Goal: Transaction & Acquisition: Purchase product/service

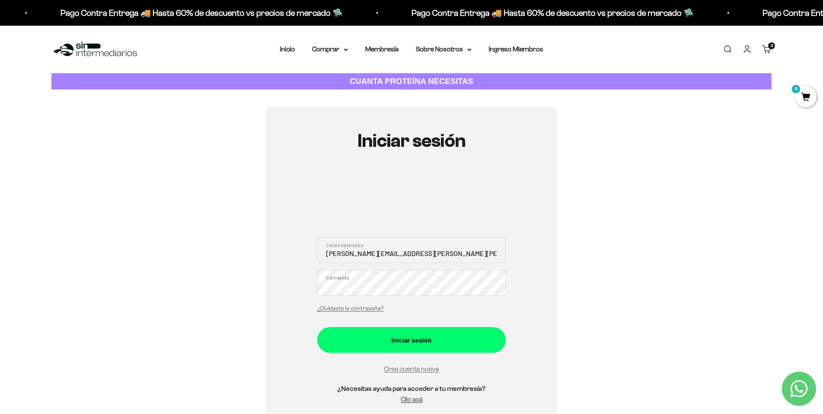
type input "damian.tomas.ortiz.g@gmail.com"
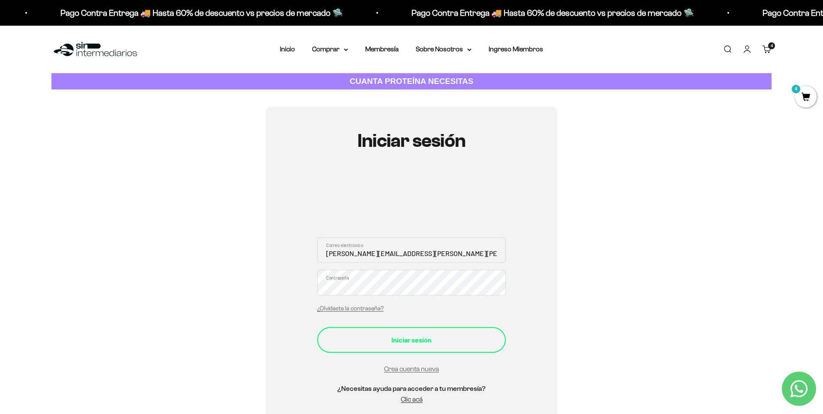
click at [412, 335] on div "Iniciar sesión" at bounding box center [411, 340] width 154 height 11
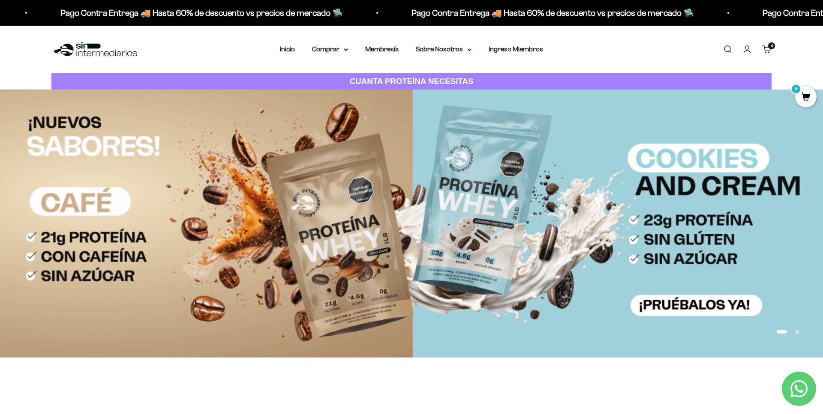
click at [807, 100] on span "4" at bounding box center [805, 96] width 21 height 21
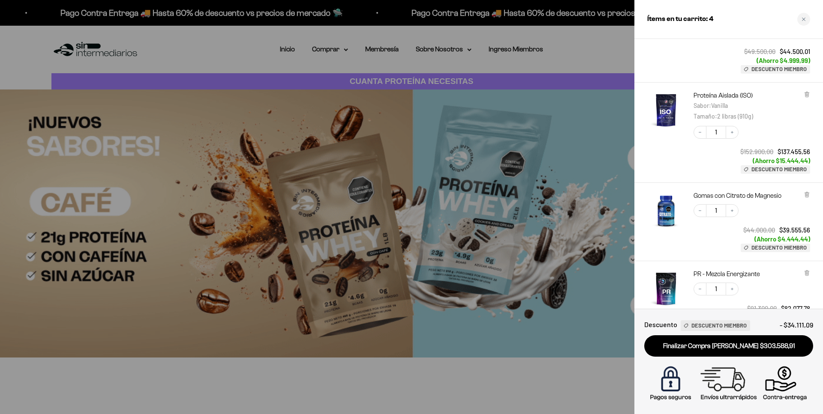
scroll to position [76, 0]
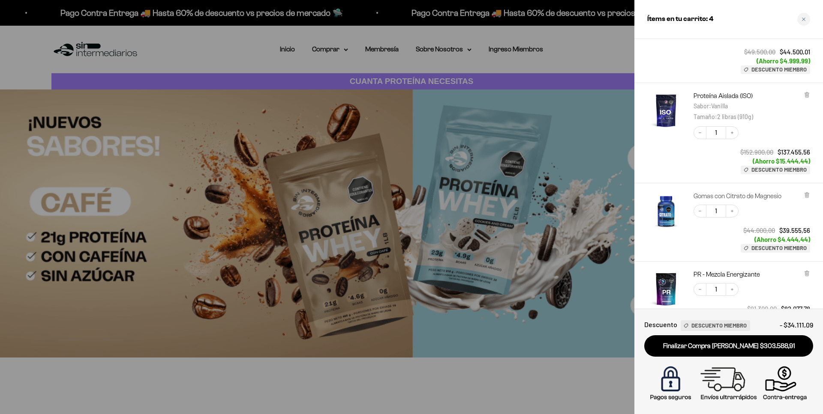
click at [711, 195] on link "Gomas con Citrato de Magnesio" at bounding box center [737, 196] width 88 height 9
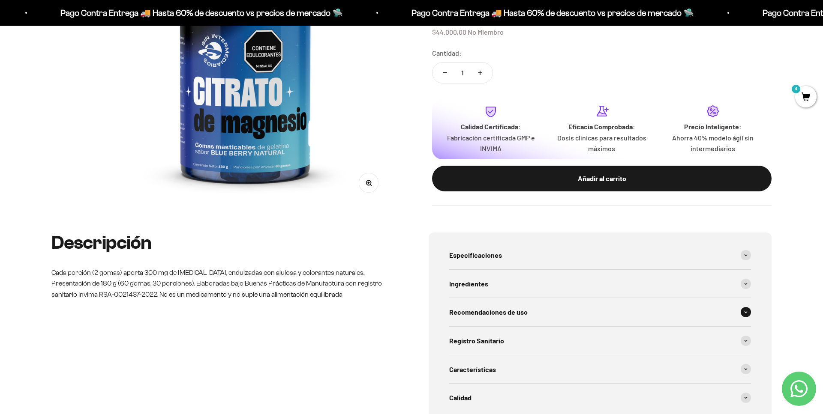
scroll to position [201, 0]
click at [553, 317] on div "Recomendaciones de uso" at bounding box center [600, 313] width 302 height 28
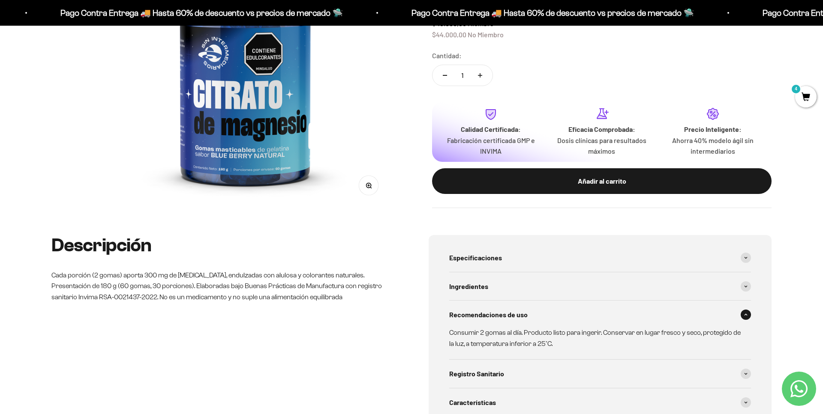
click at [553, 317] on div "Recomendaciones de uso" at bounding box center [600, 315] width 302 height 28
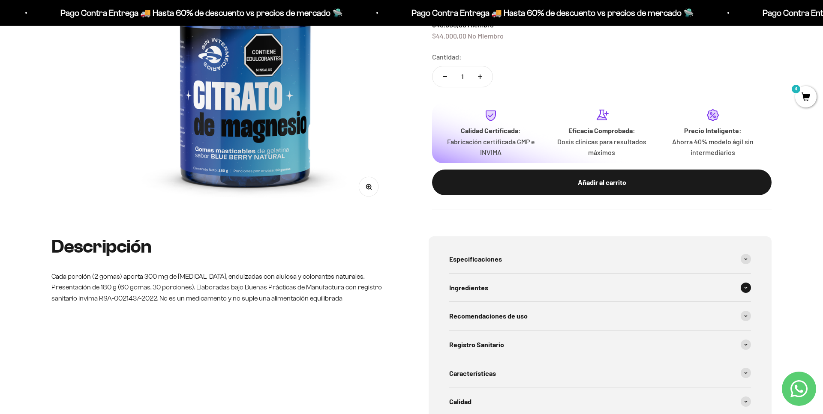
click at [477, 282] on span "Ingredientes" at bounding box center [468, 287] width 39 height 11
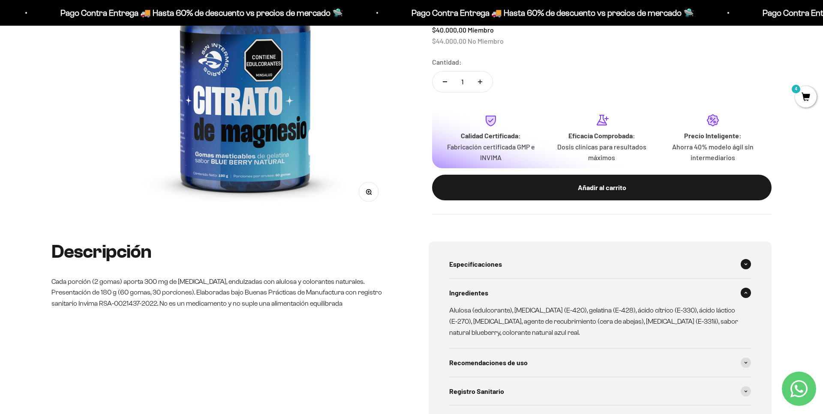
scroll to position [193, 0]
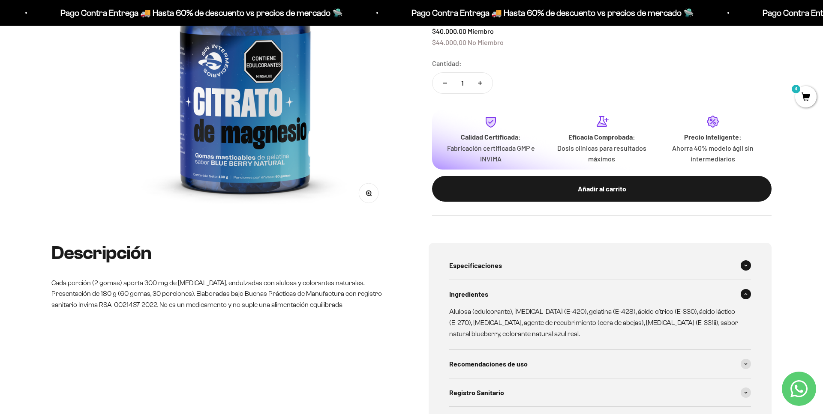
click at [510, 267] on div "Especificaciones" at bounding box center [600, 266] width 302 height 28
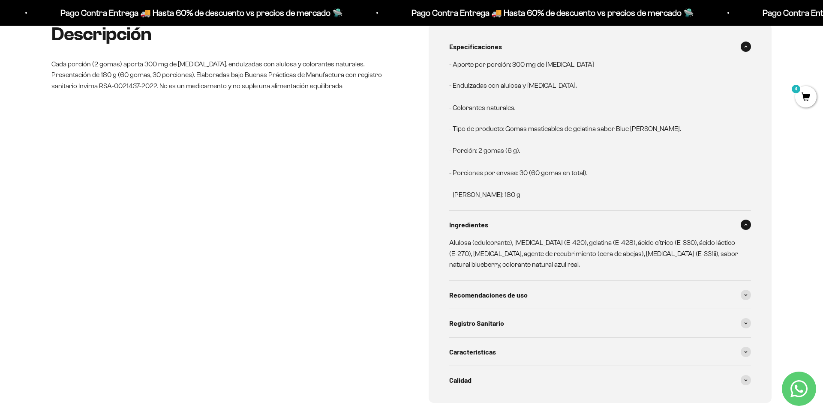
scroll to position [448, 0]
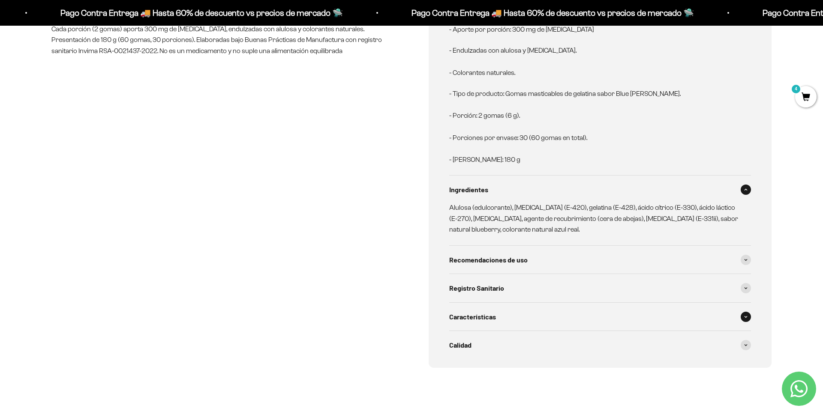
click at [497, 317] on div "Características" at bounding box center [600, 317] width 302 height 28
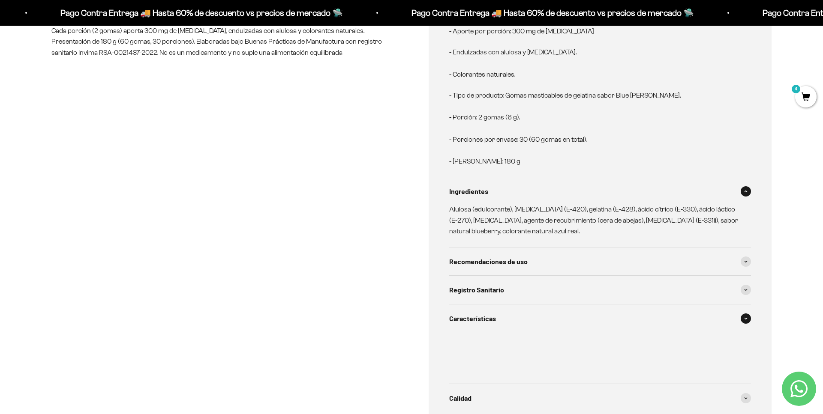
scroll to position [444, 0]
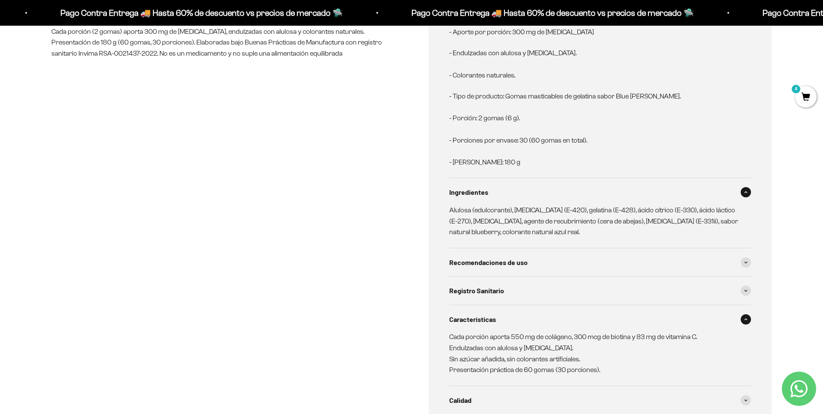
click at [497, 317] on div "Características" at bounding box center [600, 320] width 302 height 28
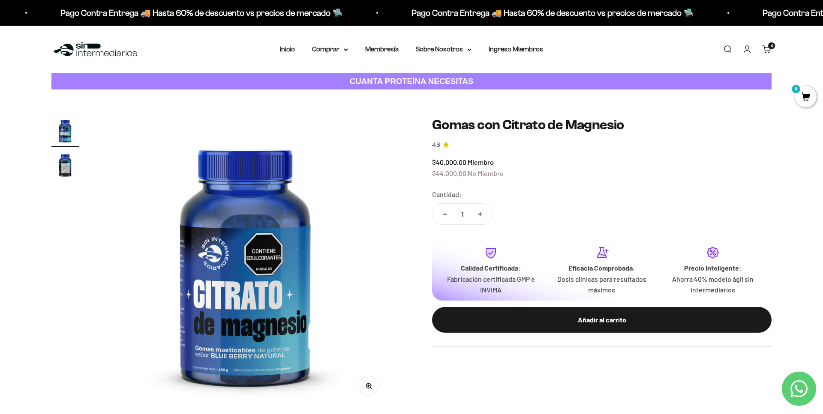
scroll to position [0, 0]
click at [798, 97] on span "4" at bounding box center [805, 96] width 21 height 21
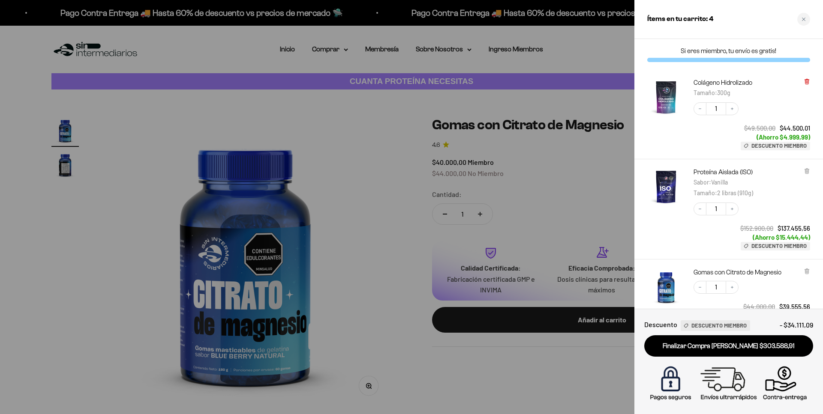
click at [806, 81] on icon at bounding box center [806, 82] width 3 height 4
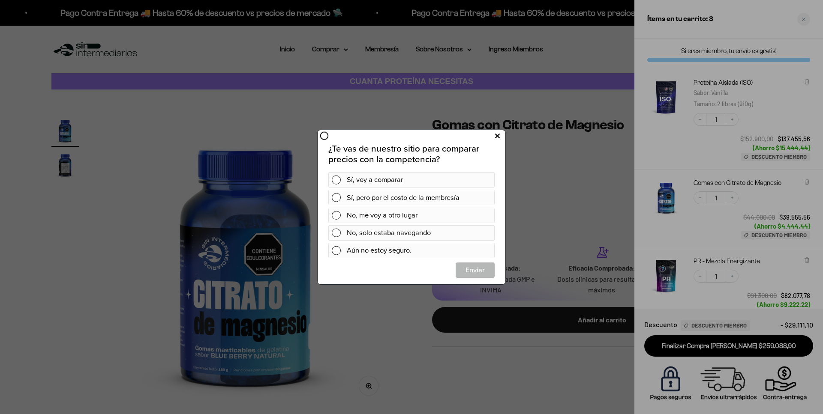
click at [495, 134] on icon at bounding box center [497, 136] width 5 height 12
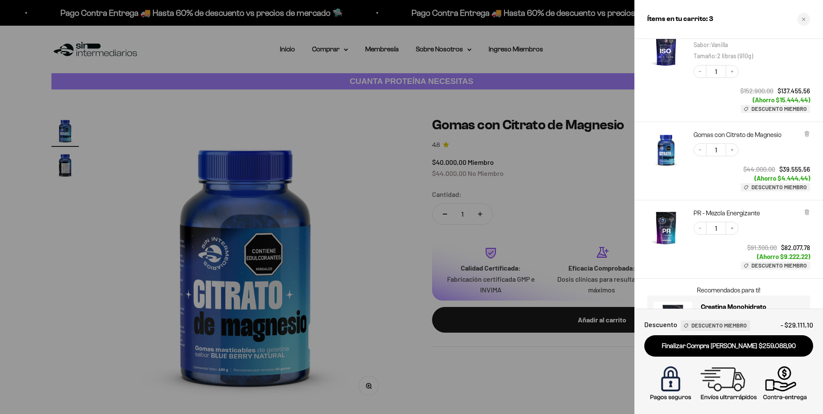
scroll to position [53, 0]
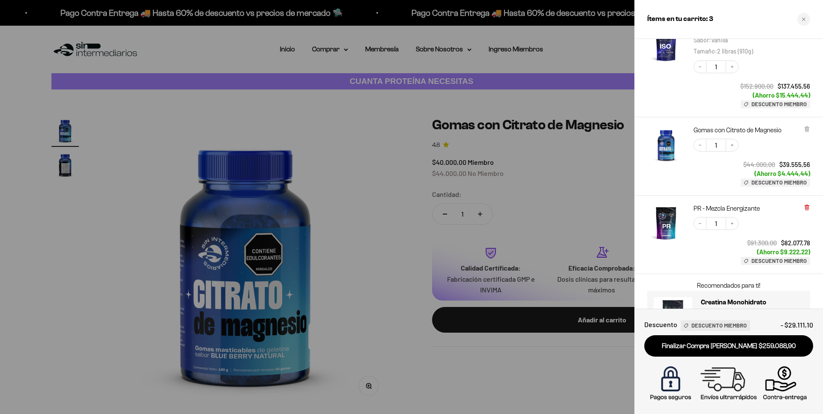
click at [806, 204] on icon at bounding box center [807, 207] width 6 height 6
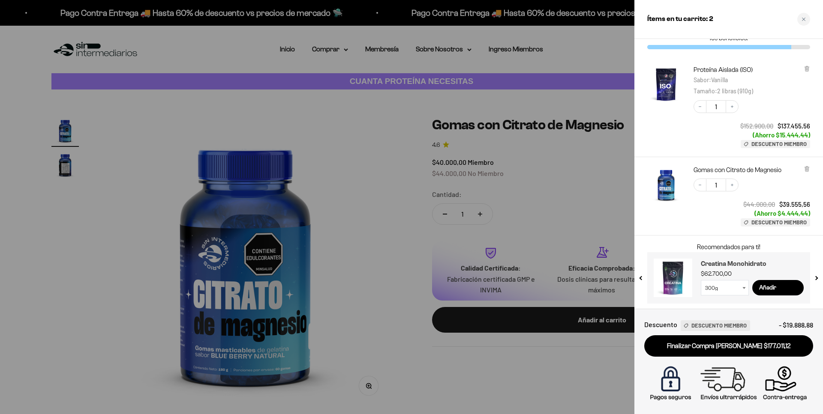
scroll to position [30, 0]
click at [816, 277] on button "next slide / item" at bounding box center [815, 275] width 7 height 51
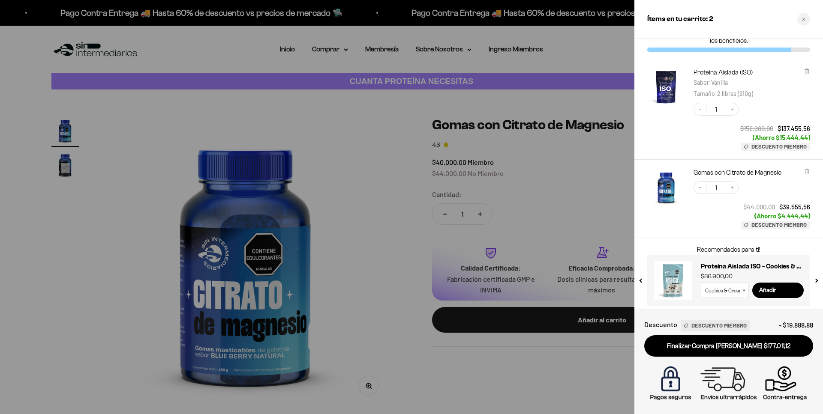
click at [816, 277] on button "next slide / item" at bounding box center [815, 277] width 7 height 51
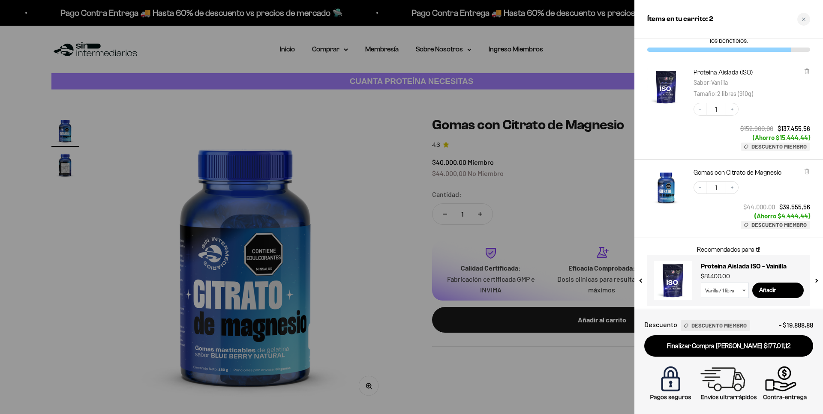
select select "42651621294289"
click at [642, 276] on button "previous slide / item" at bounding box center [641, 277] width 7 height 51
click at [641, 280] on button "previous slide / item" at bounding box center [641, 277] width 7 height 51
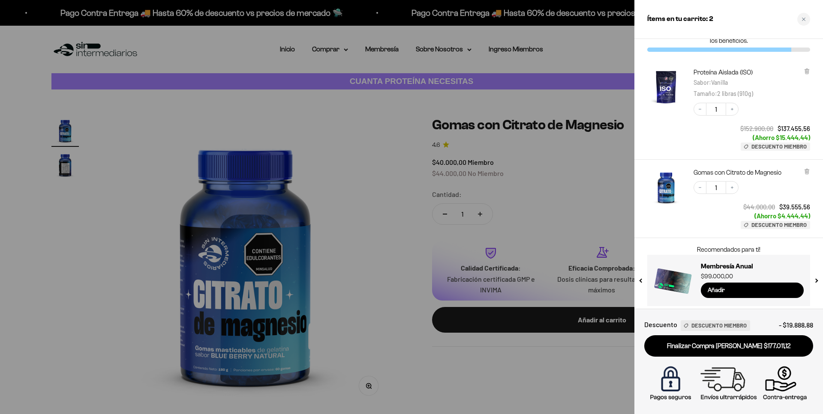
click at [641, 280] on button "previous slide / item" at bounding box center [641, 277] width 7 height 51
click at [561, 244] on div at bounding box center [411, 207] width 823 height 414
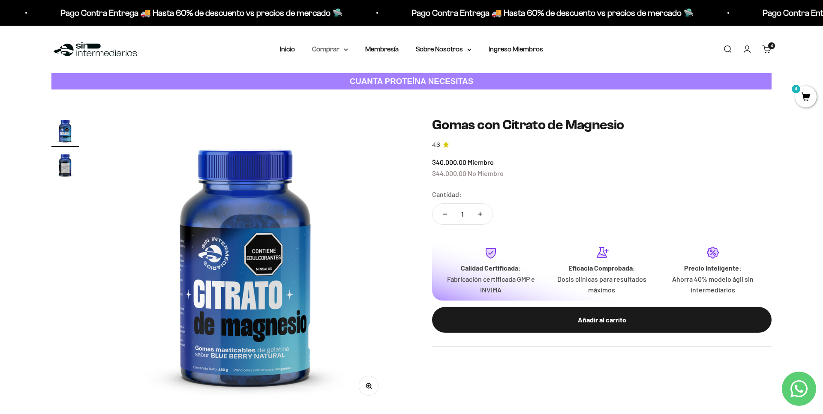
click at [337, 45] on summary "Comprar" at bounding box center [330, 49] width 36 height 11
click at [385, 92] on icon at bounding box center [386, 92] width 3 height 4
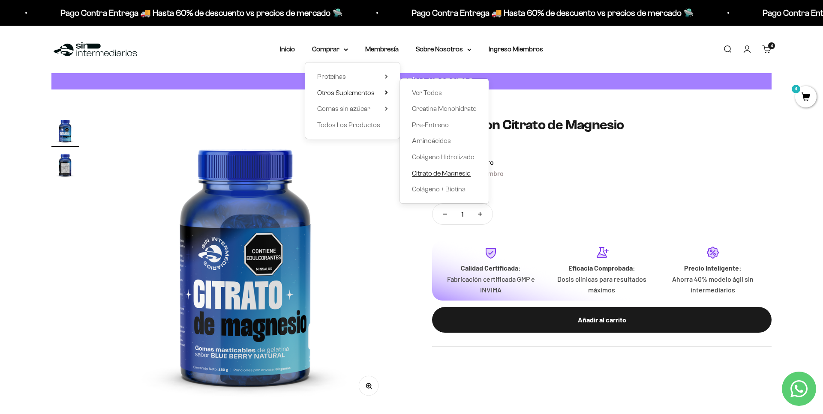
click at [436, 173] on span "Citrato de Magnesio" at bounding box center [441, 173] width 59 height 7
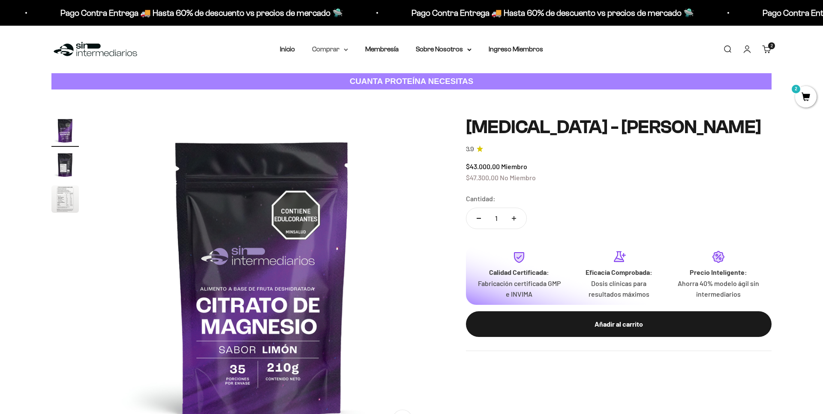
click at [333, 49] on summary "Comprar" at bounding box center [330, 49] width 36 height 11
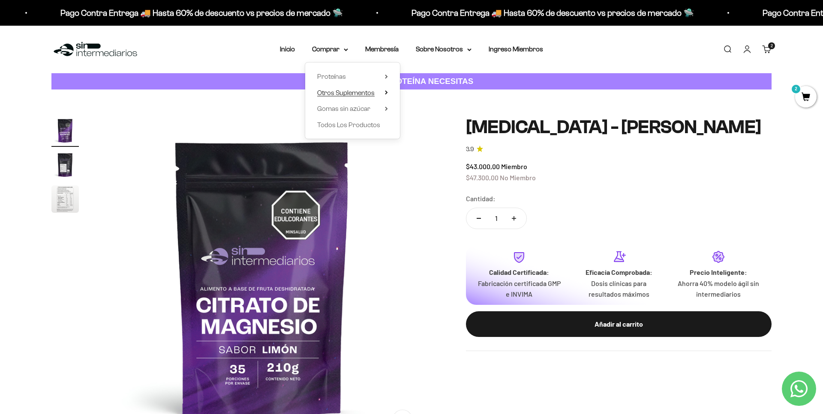
click at [380, 91] on summary "Otros Suplementos" at bounding box center [352, 92] width 71 height 11
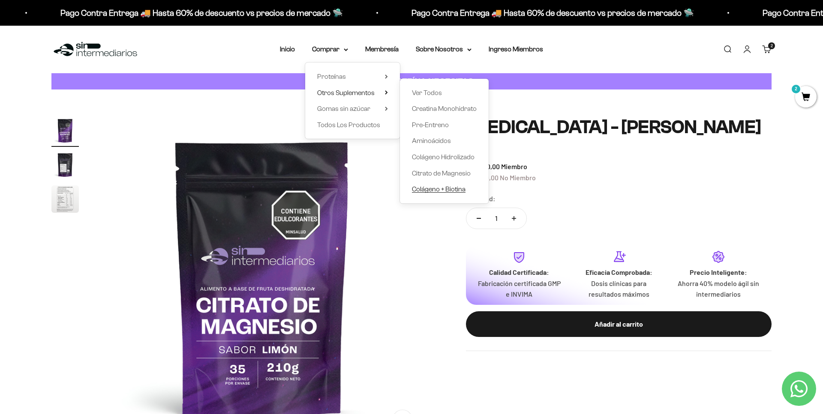
click at [446, 190] on span "Colágeno + Biotina" at bounding box center [439, 189] width 54 height 7
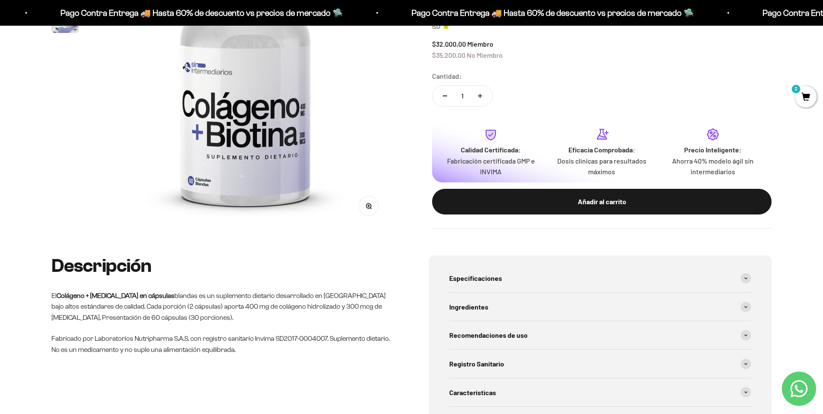
scroll to position [193, 0]
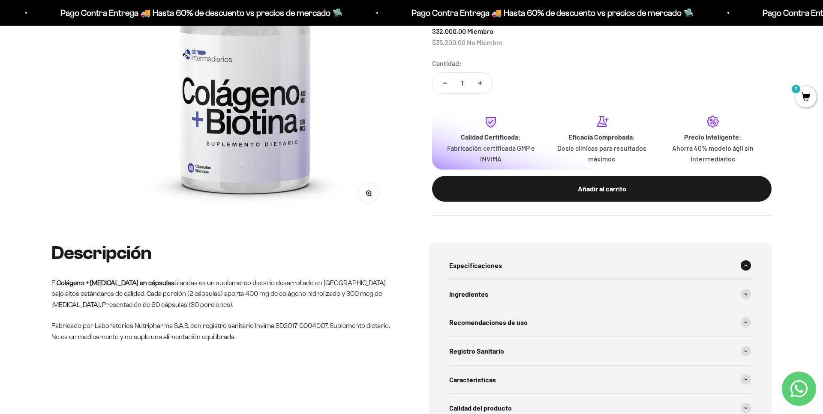
click at [481, 255] on div "Especificaciones" at bounding box center [600, 266] width 302 height 28
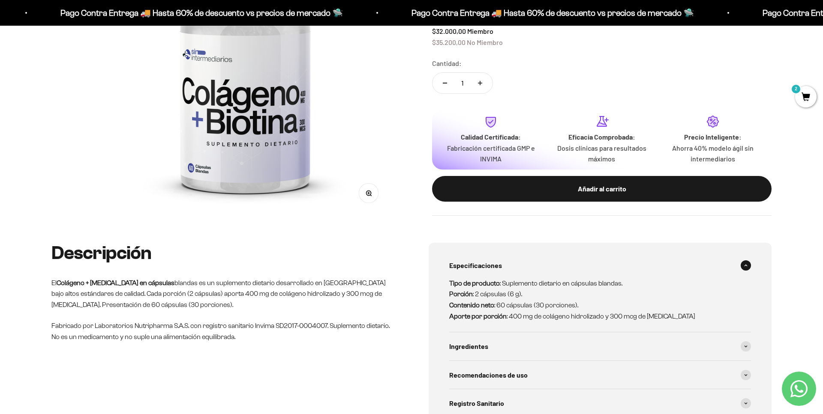
click at [486, 264] on span "Especificaciones" at bounding box center [475, 265] width 53 height 11
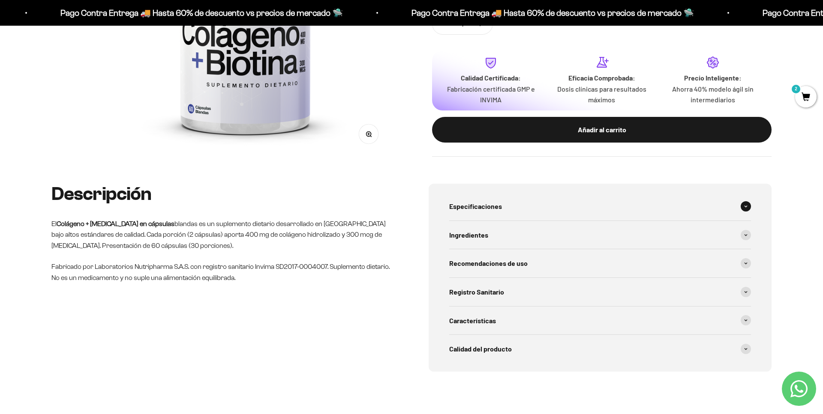
scroll to position [252, 0]
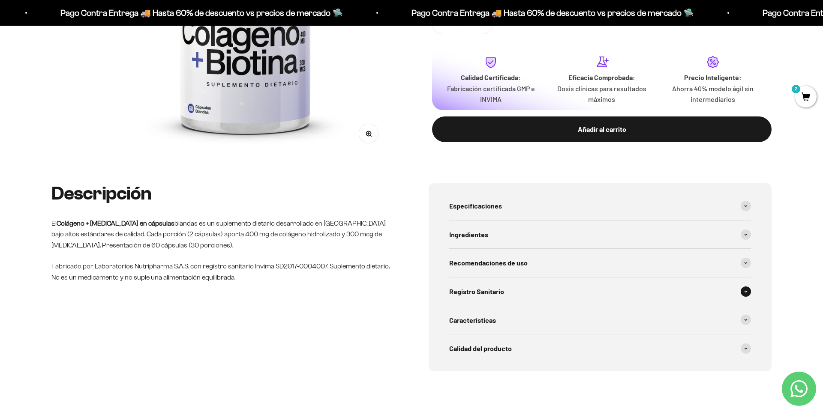
click at [481, 292] on span "Registro Sanitario" at bounding box center [476, 291] width 55 height 11
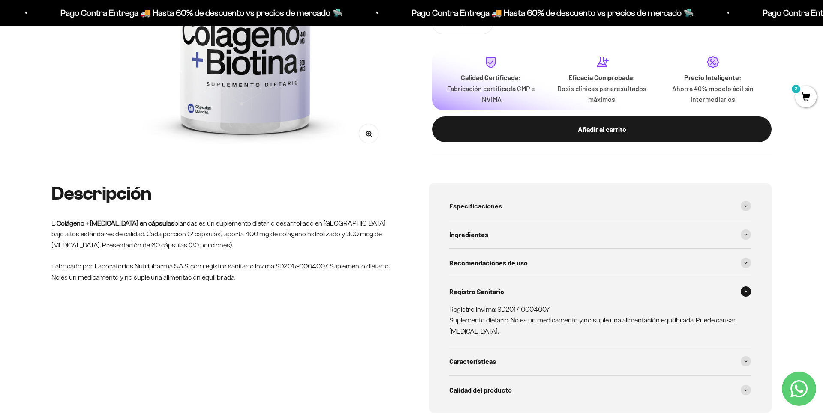
click at [484, 293] on span "Registro Sanitario" at bounding box center [476, 291] width 55 height 11
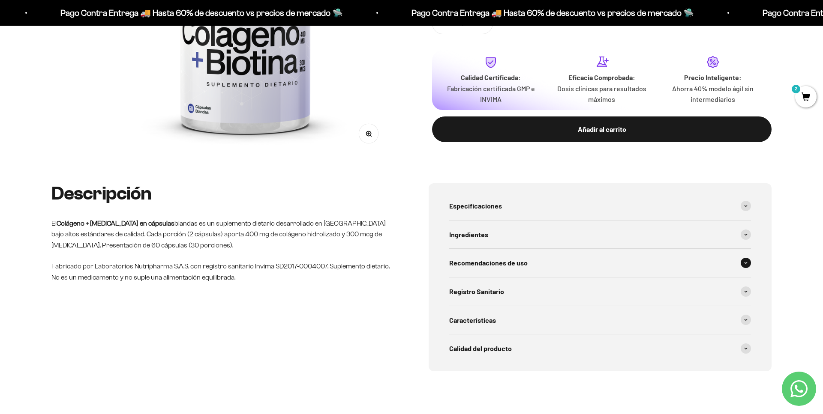
click at [488, 270] on div "Recomendaciones de uso" at bounding box center [600, 263] width 302 height 28
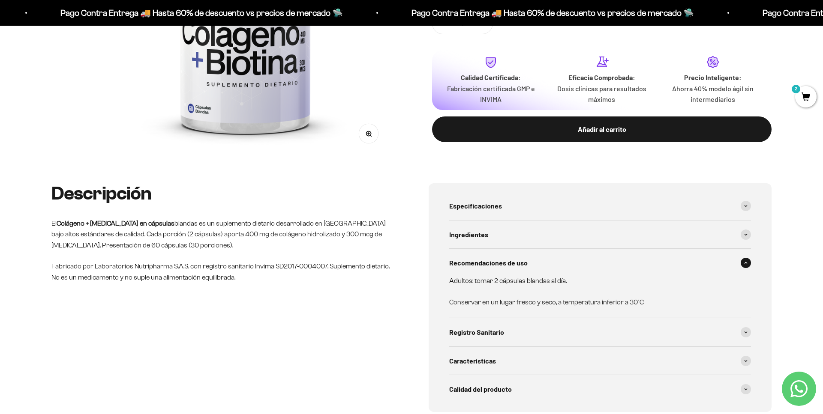
click at [488, 270] on div "Recomendaciones de uso" at bounding box center [600, 263] width 302 height 28
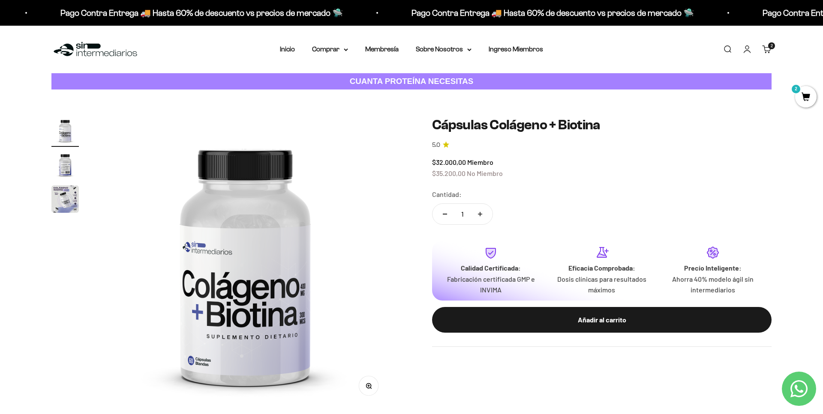
scroll to position [0, 0]
click at [765, 51] on link "Carrito 2 artículos 2" at bounding box center [766, 49] width 9 height 9
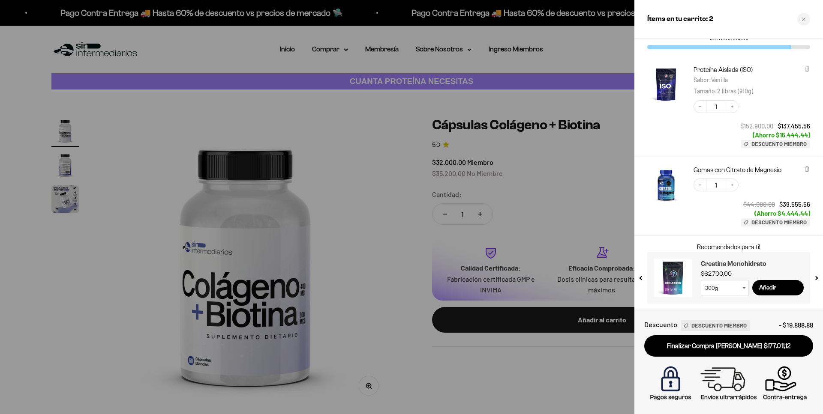
scroll to position [30, 0]
select select "42749438034129"
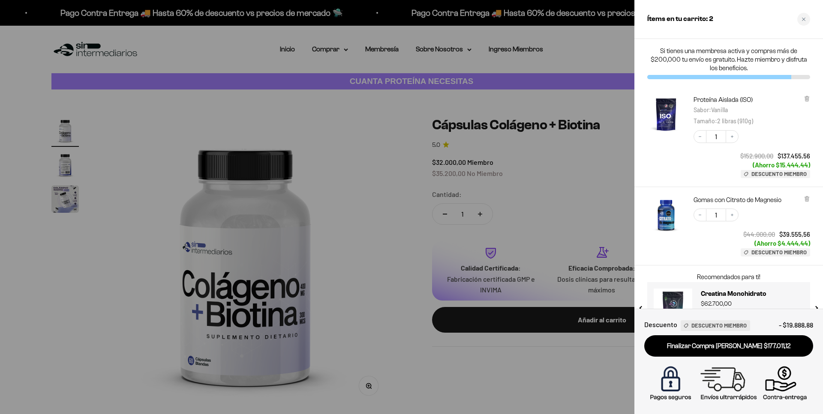
scroll to position [0, 0]
click at [260, 177] on div at bounding box center [411, 207] width 823 height 414
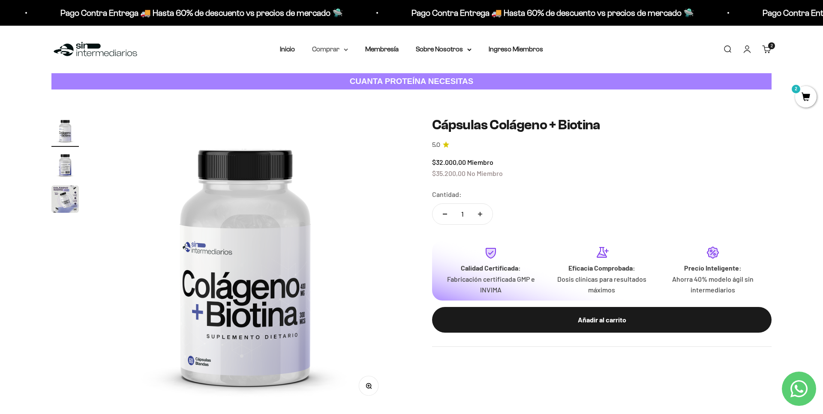
click at [326, 51] on summary "Comprar" at bounding box center [330, 49] width 36 height 11
click at [367, 110] on summary "Gomas sin azúcar" at bounding box center [352, 108] width 71 height 11
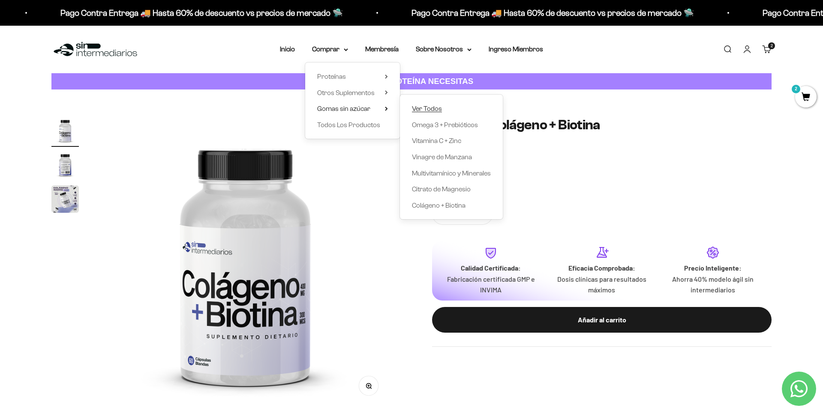
click at [420, 108] on span "Ver Todos" at bounding box center [427, 108] width 30 height 7
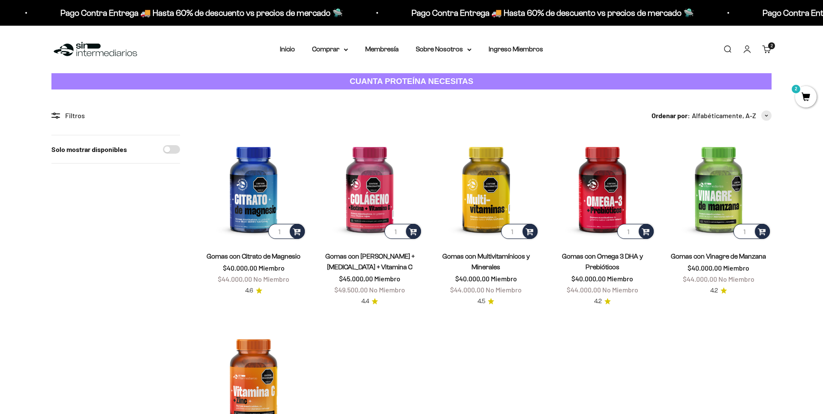
click at [472, 260] on span "Gomas con Multivitamínicos y Minerales" at bounding box center [486, 261] width 106 height 21
click at [479, 257] on link "Gomas con Multivitamínicos y Minerales" at bounding box center [485, 262] width 87 height 18
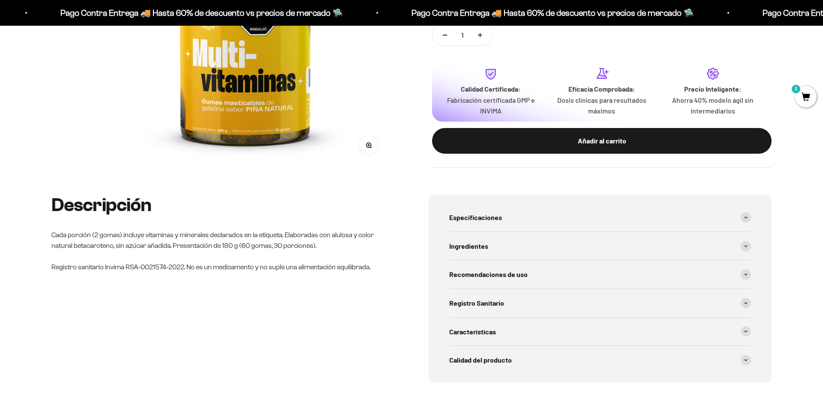
scroll to position [257, 0]
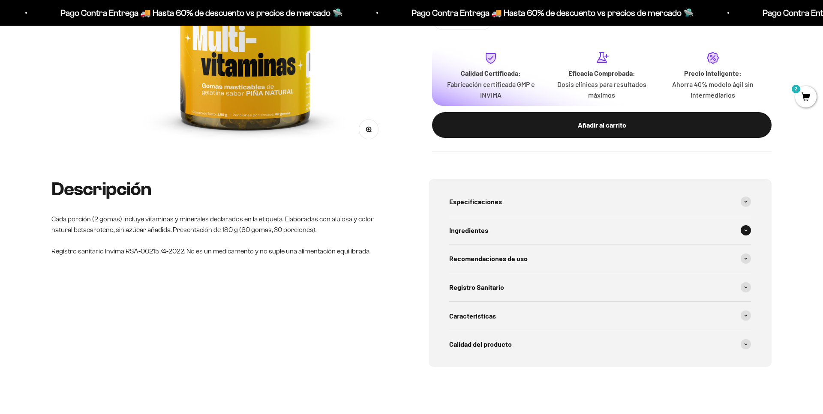
click at [462, 235] on span "Ingredientes" at bounding box center [468, 230] width 39 height 11
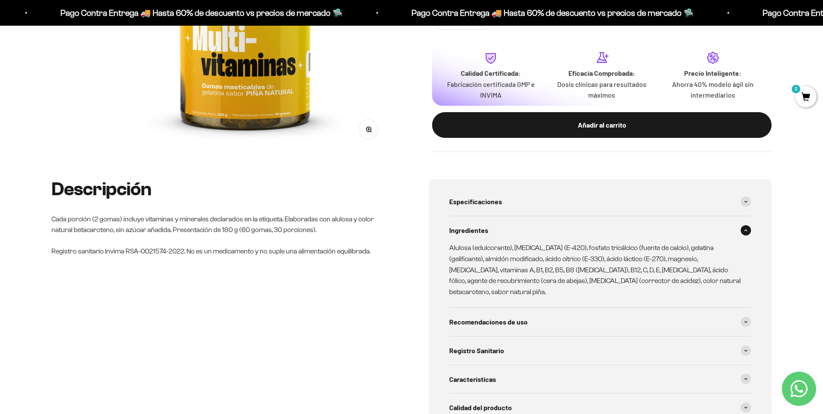
click at [462, 235] on span "Ingredientes" at bounding box center [468, 230] width 39 height 11
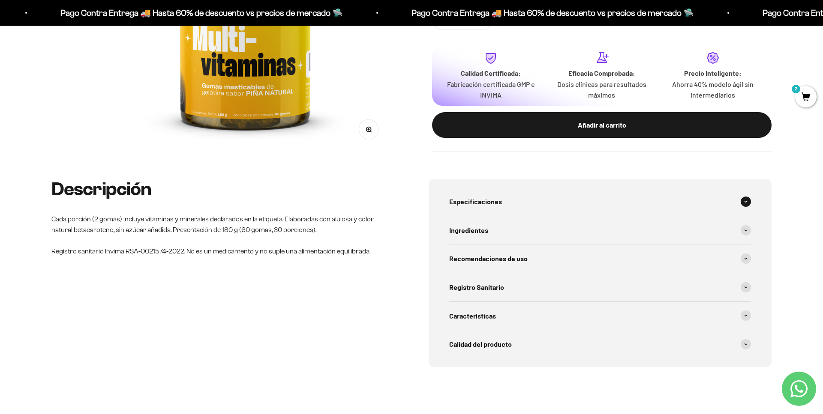
click at [466, 203] on span "Especificaciones" at bounding box center [475, 201] width 53 height 11
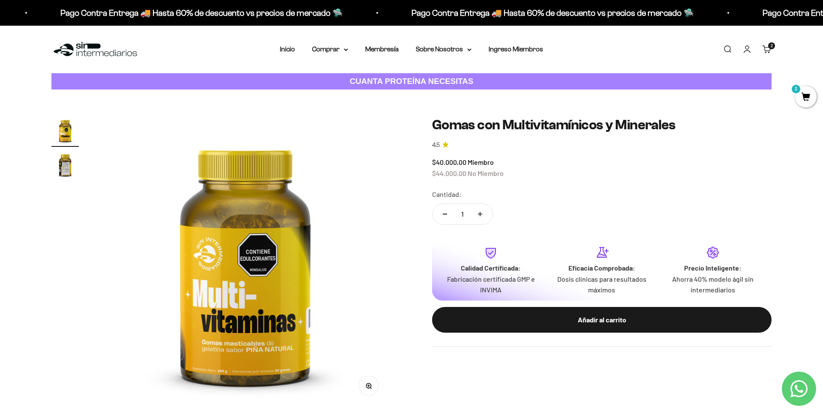
scroll to position [0, 0]
click at [798, 93] on mark "2" at bounding box center [796, 89] width 10 height 10
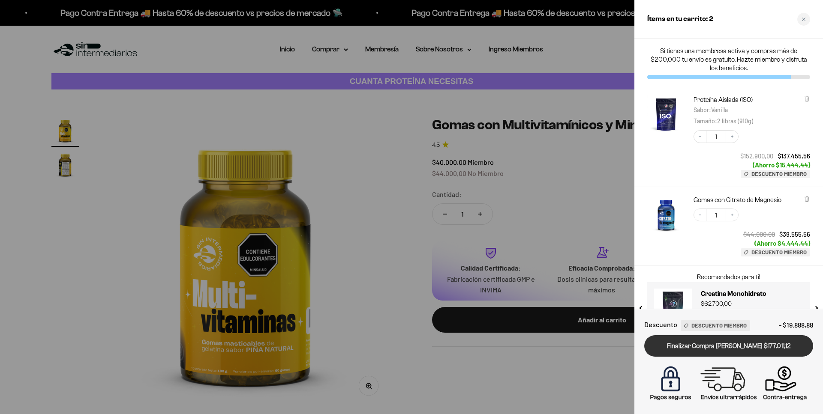
click at [727, 351] on link "Finalizar Compra [PERSON_NAME] $177.011,12" at bounding box center [728, 347] width 169 height 22
